Goal: Find specific page/section: Find specific page/section

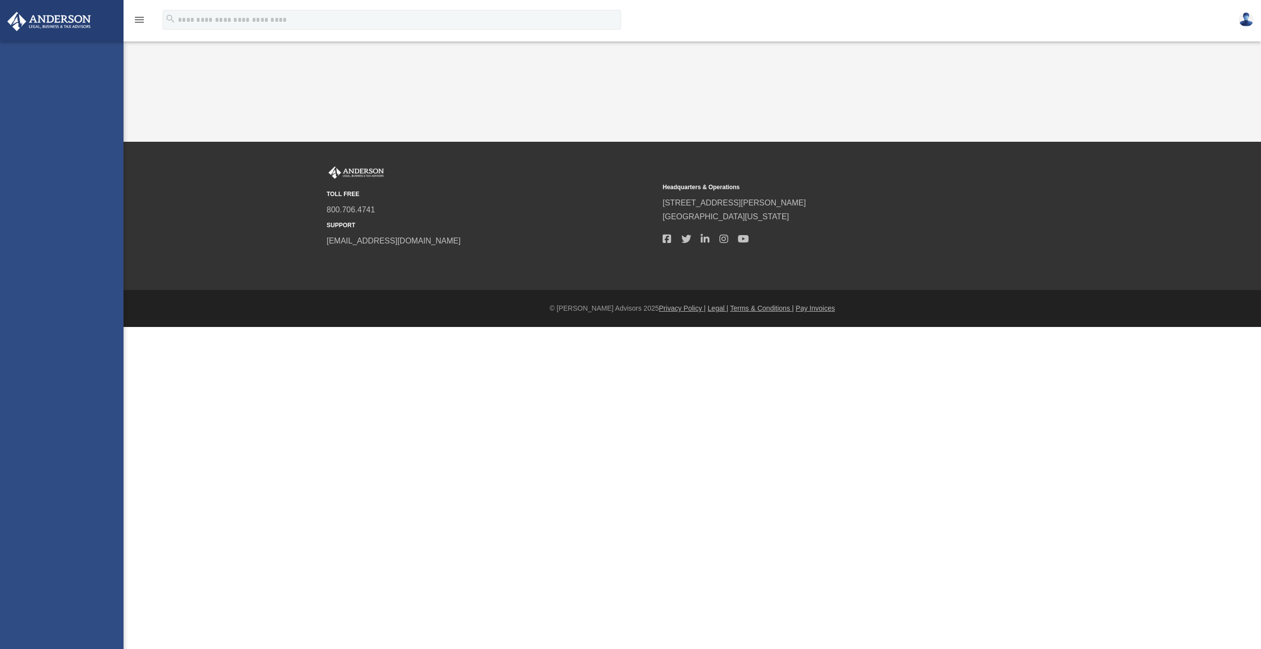
click at [535, 327] on html "Toggle navigation perm_identity menu search Site Menu add helypcostello@att.net…" at bounding box center [630, 163] width 1261 height 327
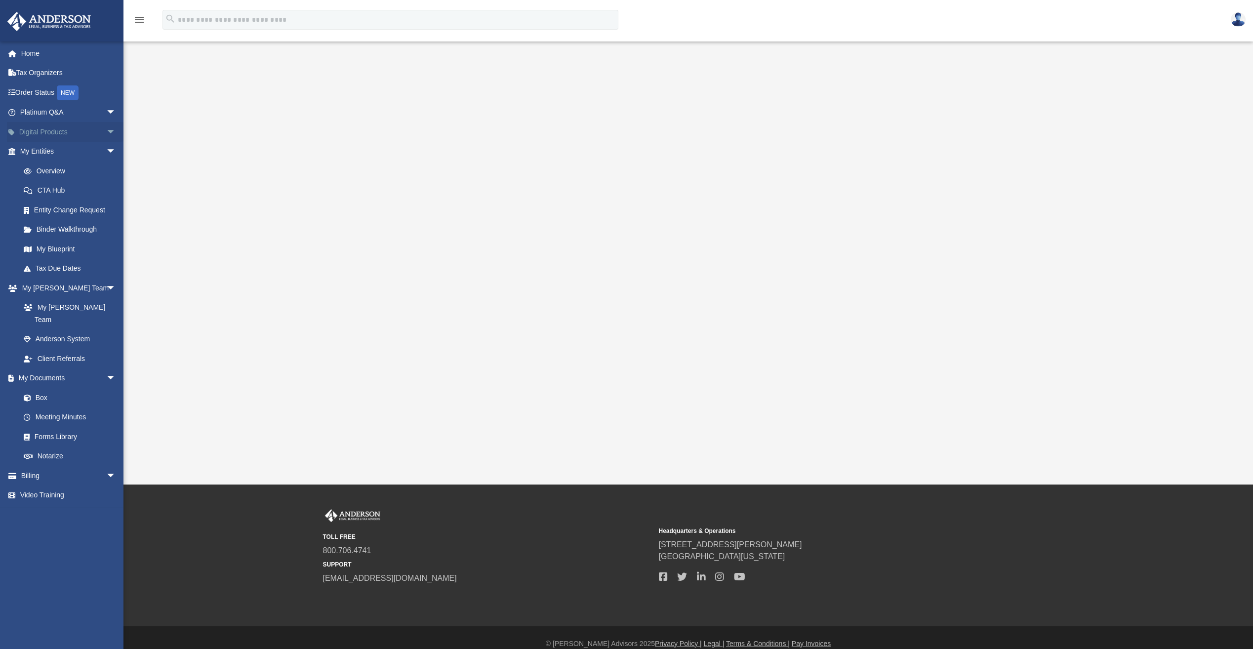
click at [106, 130] on span "arrow_drop_down" at bounding box center [116, 132] width 20 height 20
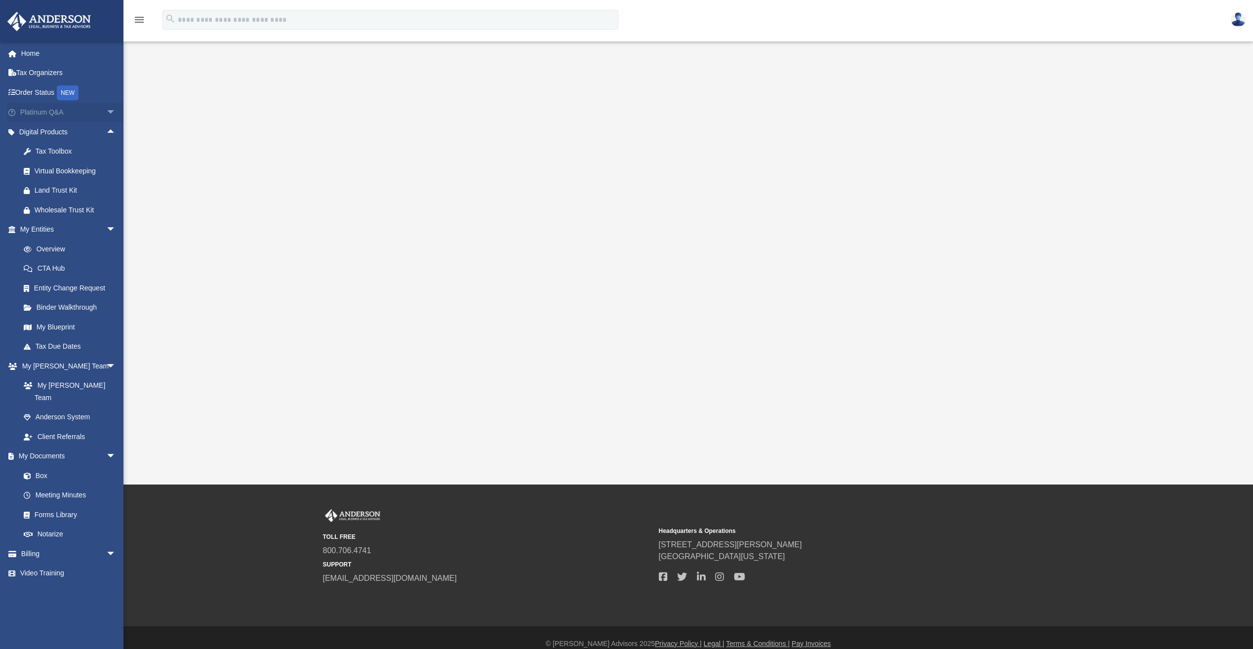
click at [106, 112] on span "arrow_drop_down" at bounding box center [116, 113] width 20 height 20
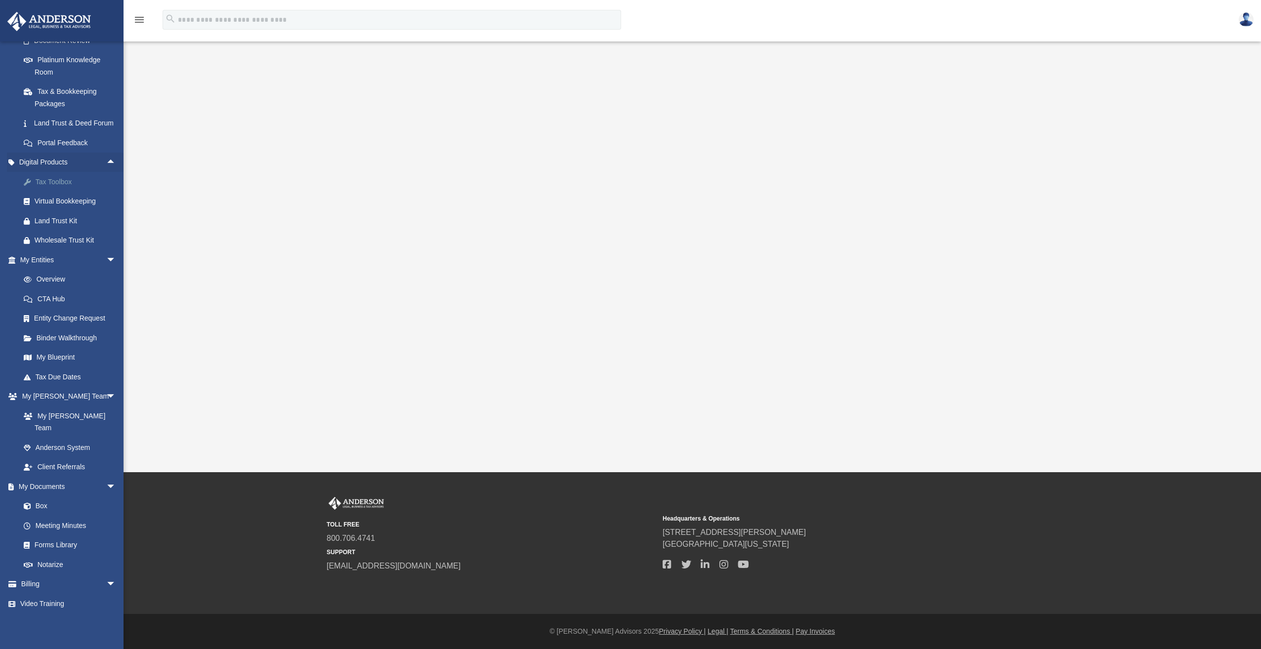
click at [56, 188] on div "Tax Toolbox" at bounding box center [77, 182] width 84 height 12
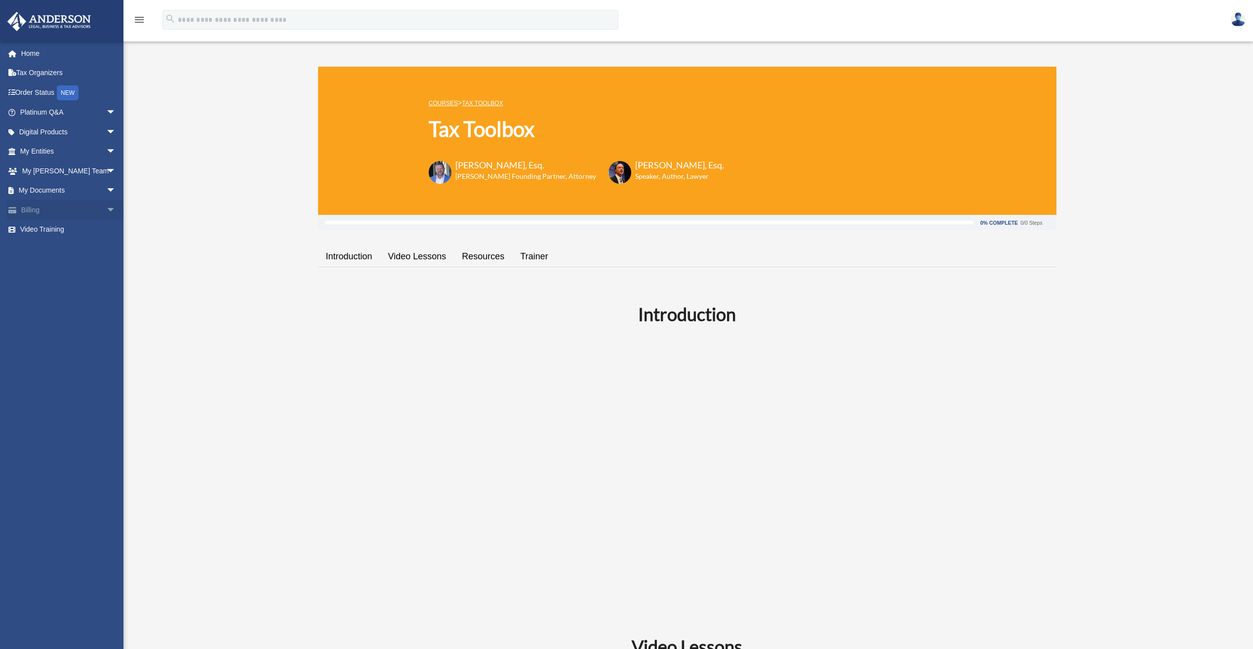
click at [94, 209] on link "Billing arrow_drop_down" at bounding box center [69, 210] width 124 height 20
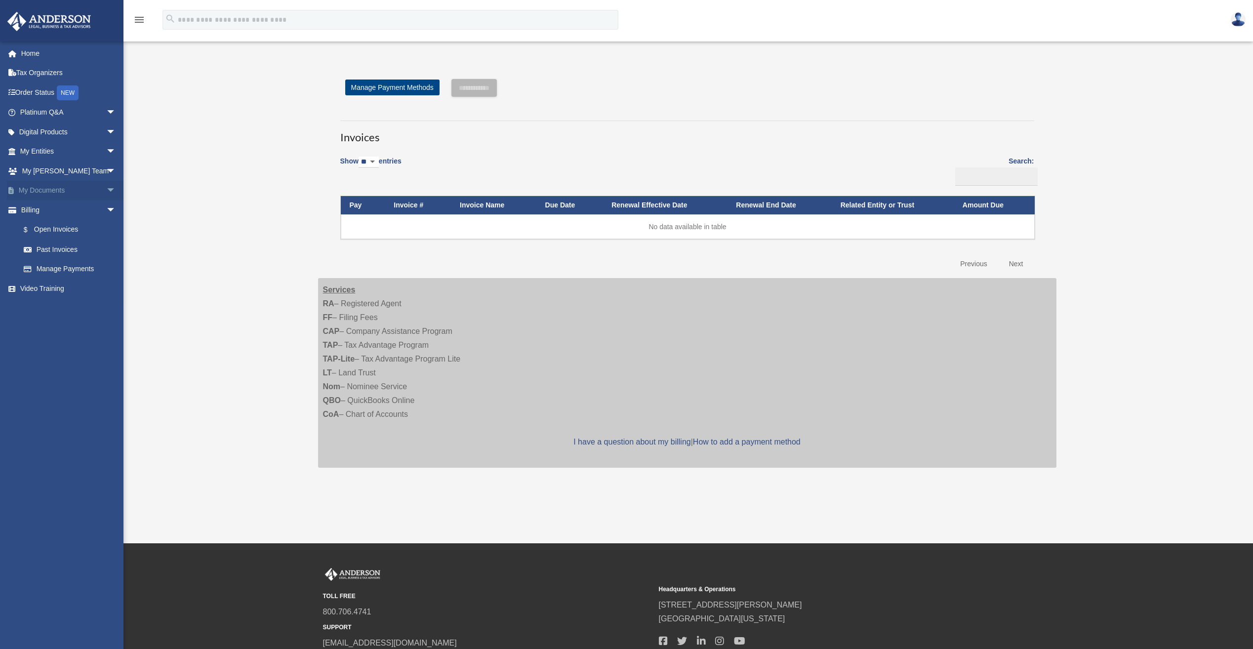
click at [106, 191] on span "arrow_drop_down" at bounding box center [116, 191] width 20 height 20
click at [106, 170] on span "arrow_drop_down" at bounding box center [116, 171] width 20 height 20
